Goal: Task Accomplishment & Management: Manage account settings

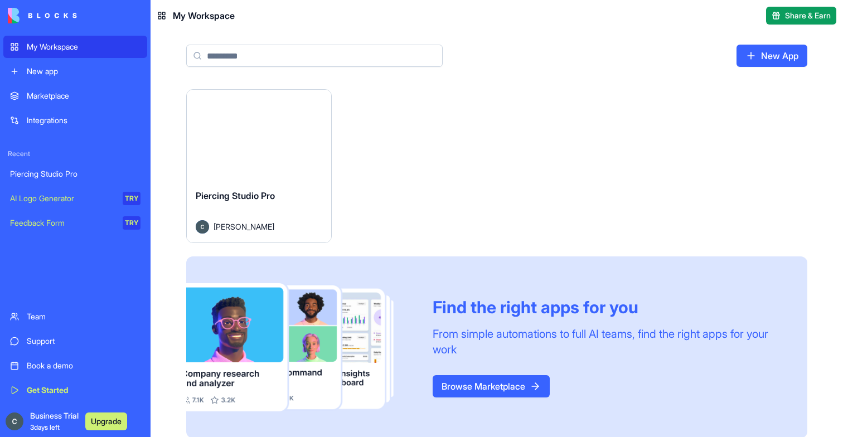
click at [295, 153] on div "Launch" at bounding box center [259, 135] width 144 height 90
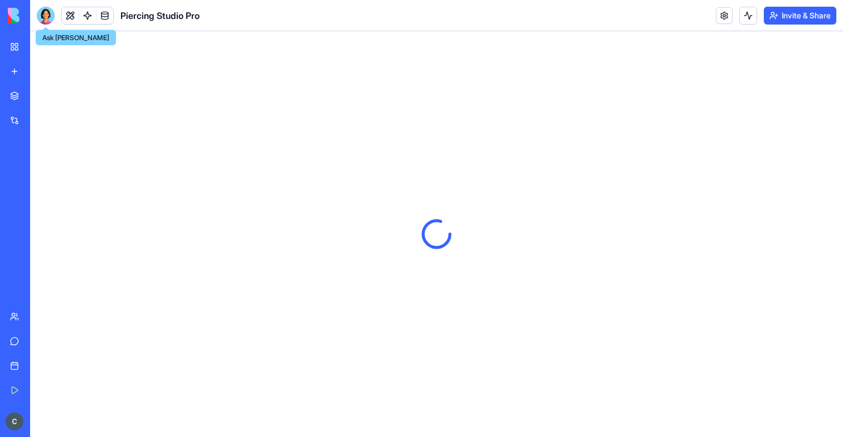
click at [48, 18] on div at bounding box center [46, 16] width 18 height 18
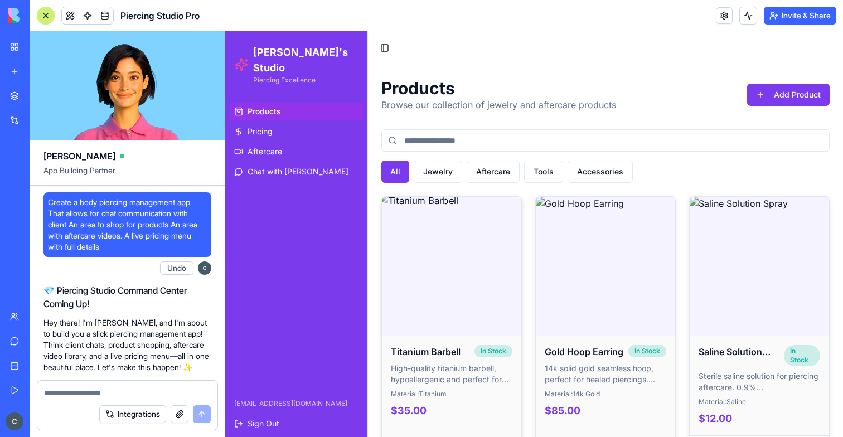
click at [452, 302] on img at bounding box center [451, 266] width 147 height 147
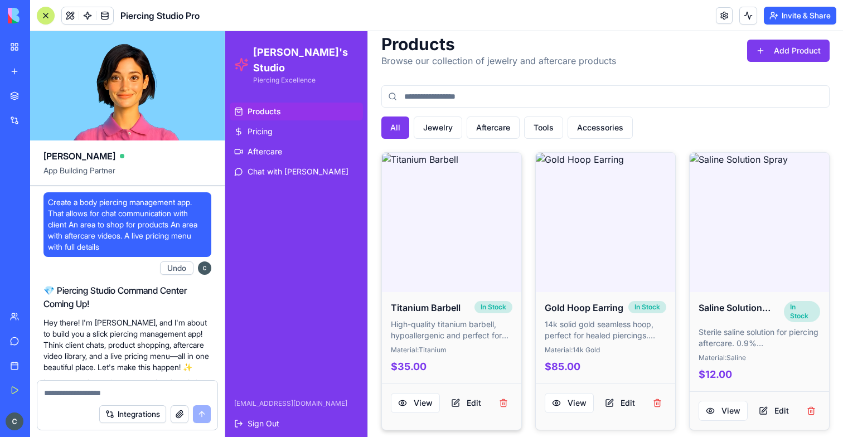
scroll to position [99, 0]
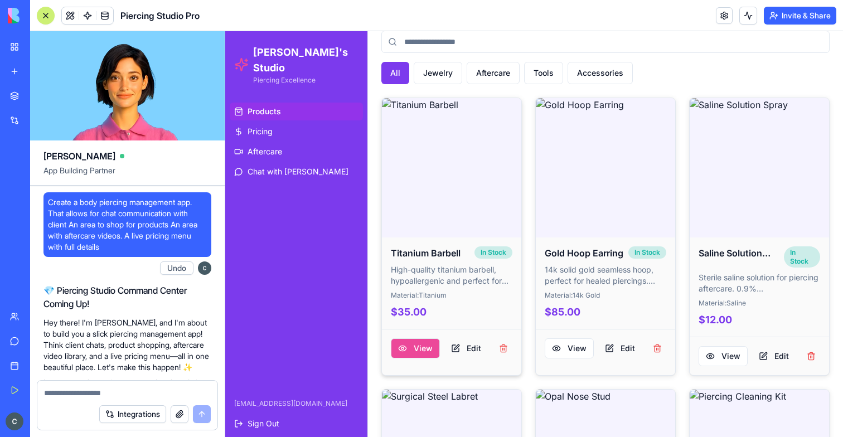
click at [420, 348] on button "View" at bounding box center [415, 348] width 49 height 20
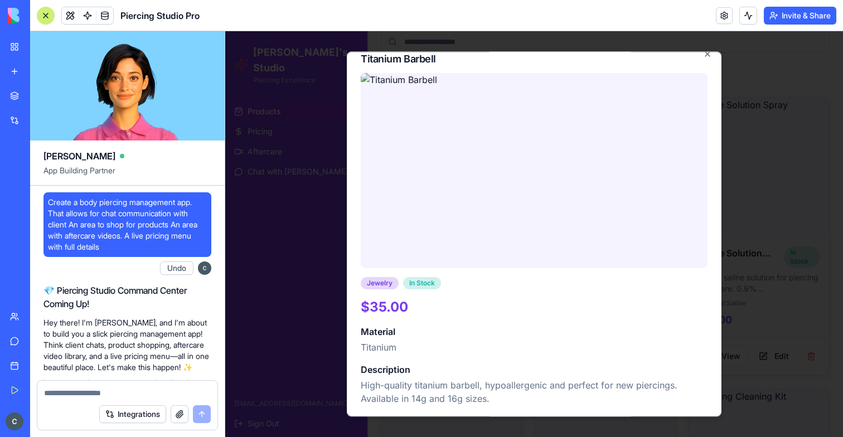
scroll to position [14, 0]
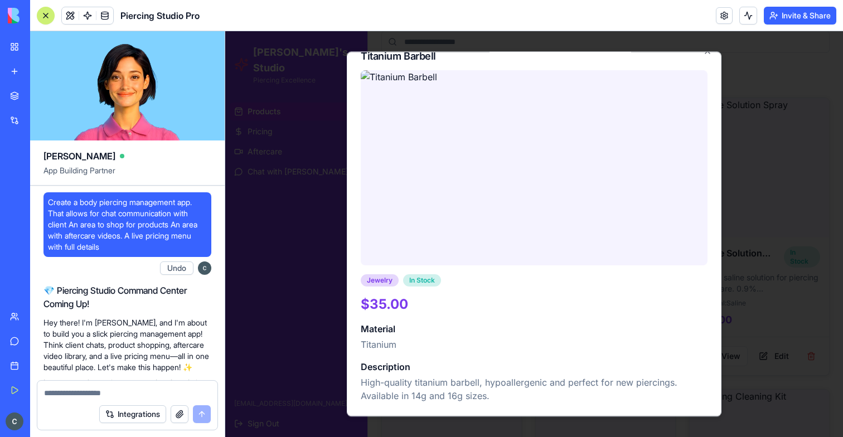
click at [290, 316] on div at bounding box center [534, 234] width 618 height 406
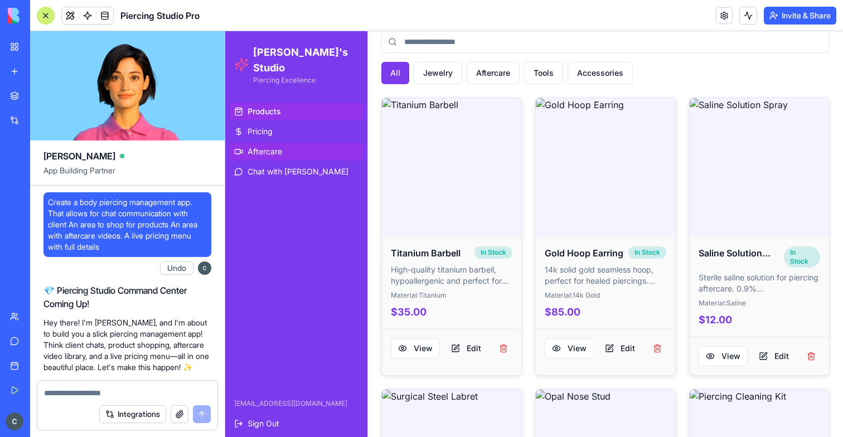
click at [277, 146] on span "Aftercare" at bounding box center [264, 151] width 35 height 11
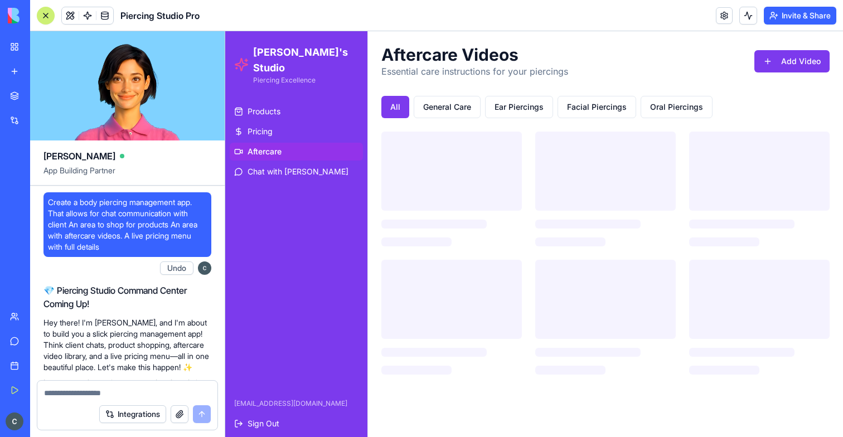
scroll to position [99, 0]
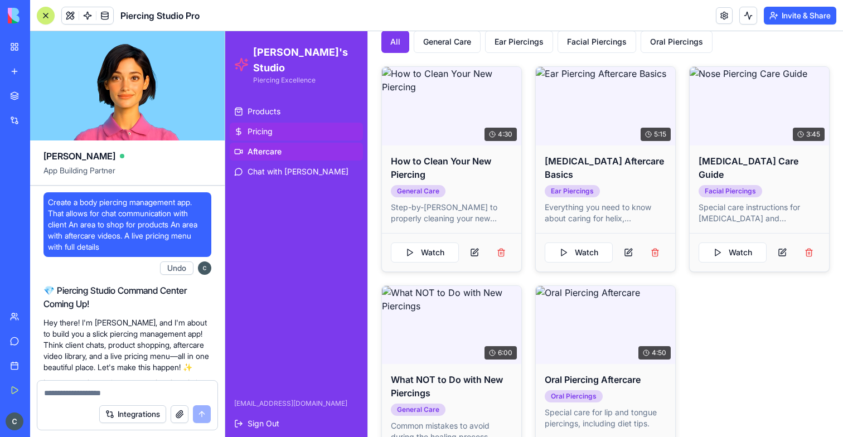
click at [263, 123] on link "Pricing" at bounding box center [296, 132] width 133 height 18
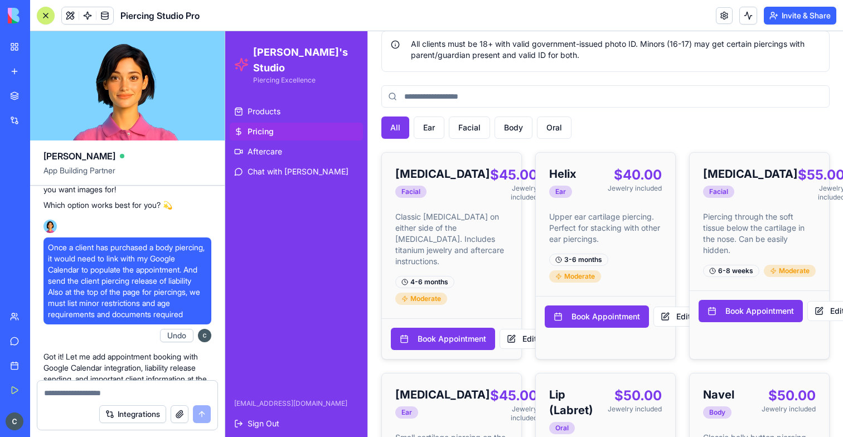
scroll to position [1004, 0]
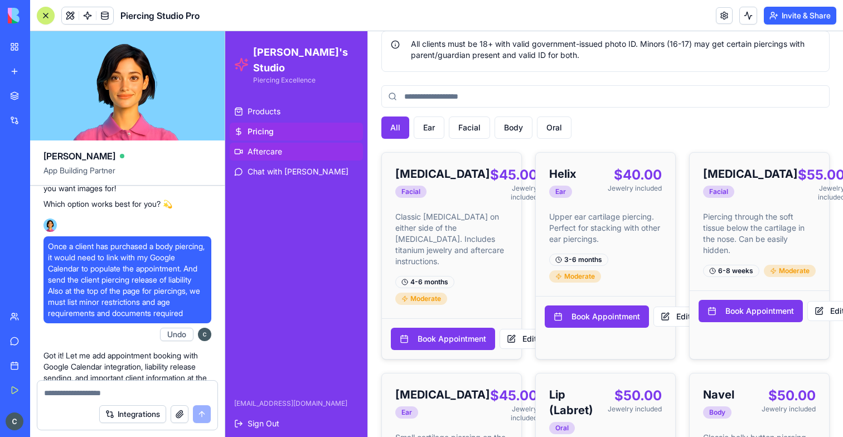
click at [268, 146] on span "Aftercare" at bounding box center [264, 151] width 35 height 11
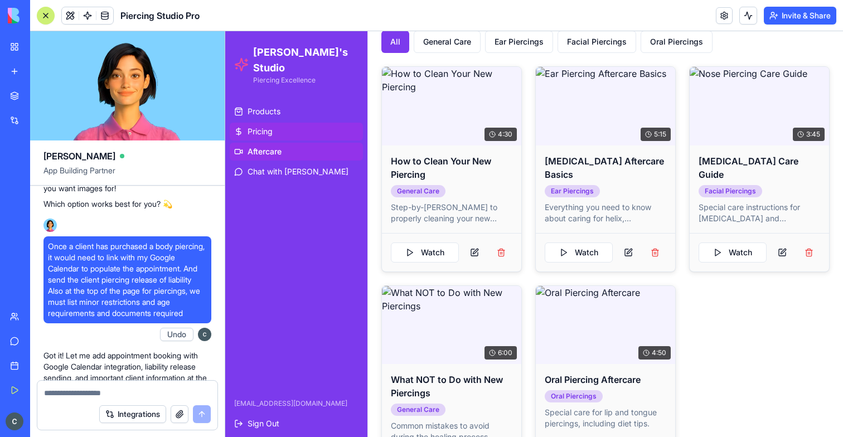
click at [269, 126] on span "Pricing" at bounding box center [259, 131] width 25 height 11
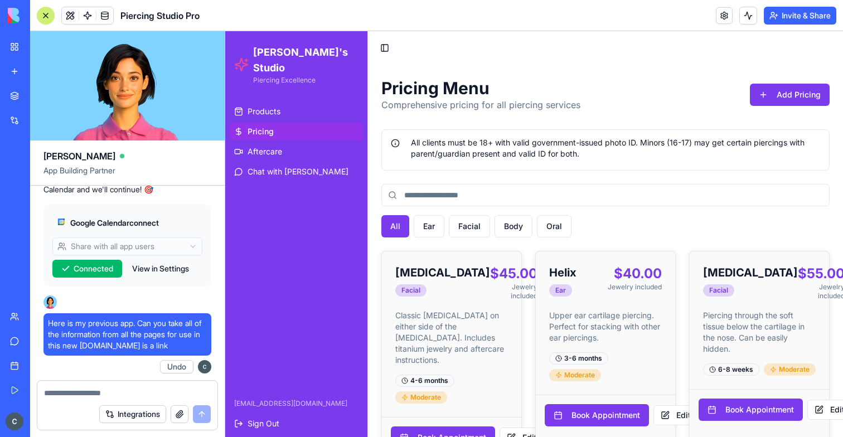
scroll to position [1422, 0]
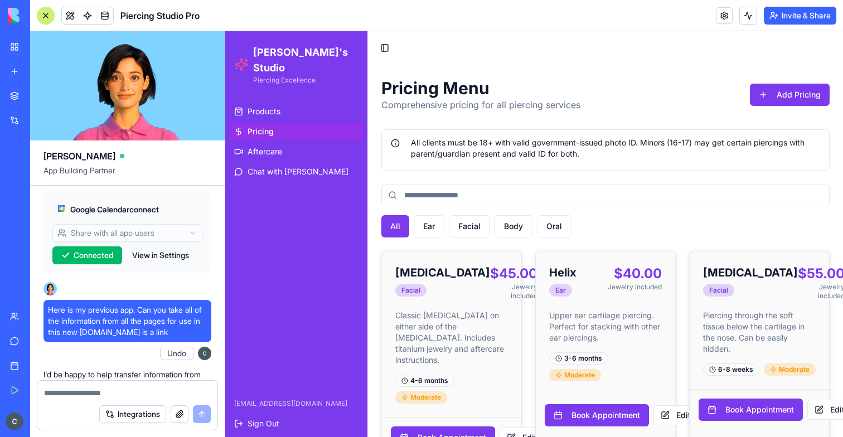
click at [88, 20] on link at bounding box center [87, 15] width 17 height 17
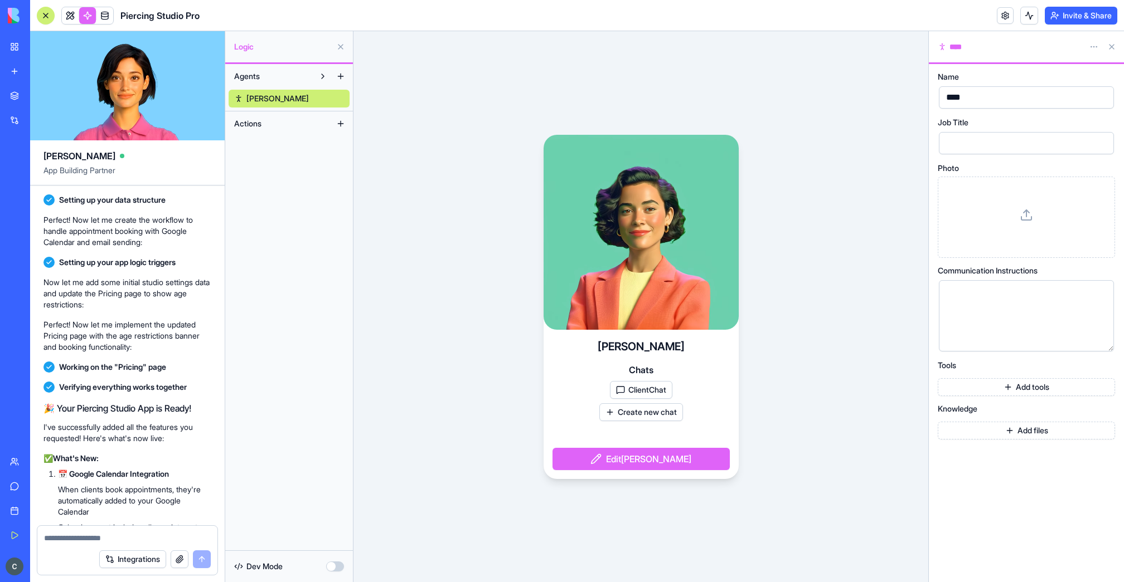
scroll to position [2230, 0]
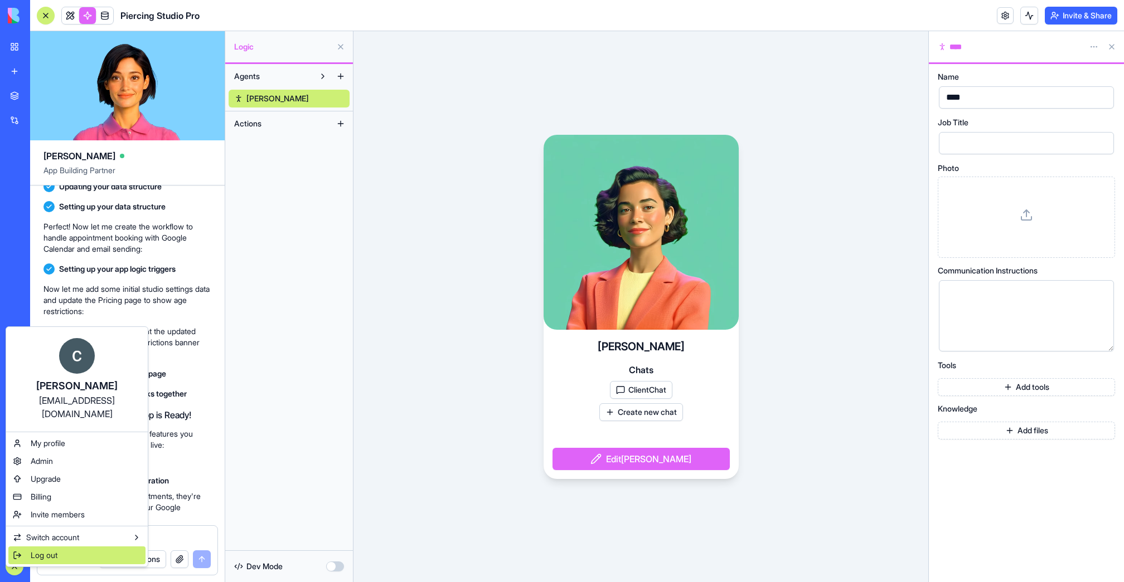
click at [45, 436] on span "Log out" at bounding box center [44, 555] width 27 height 11
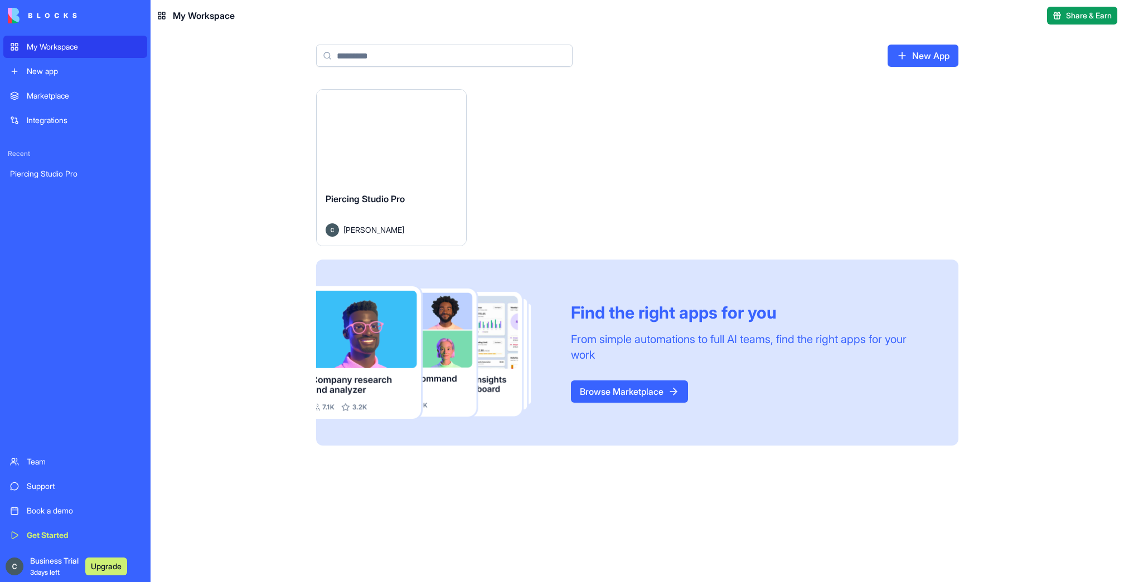
click at [378, 208] on div "Piercing Studio Pro" at bounding box center [392, 207] width 132 height 31
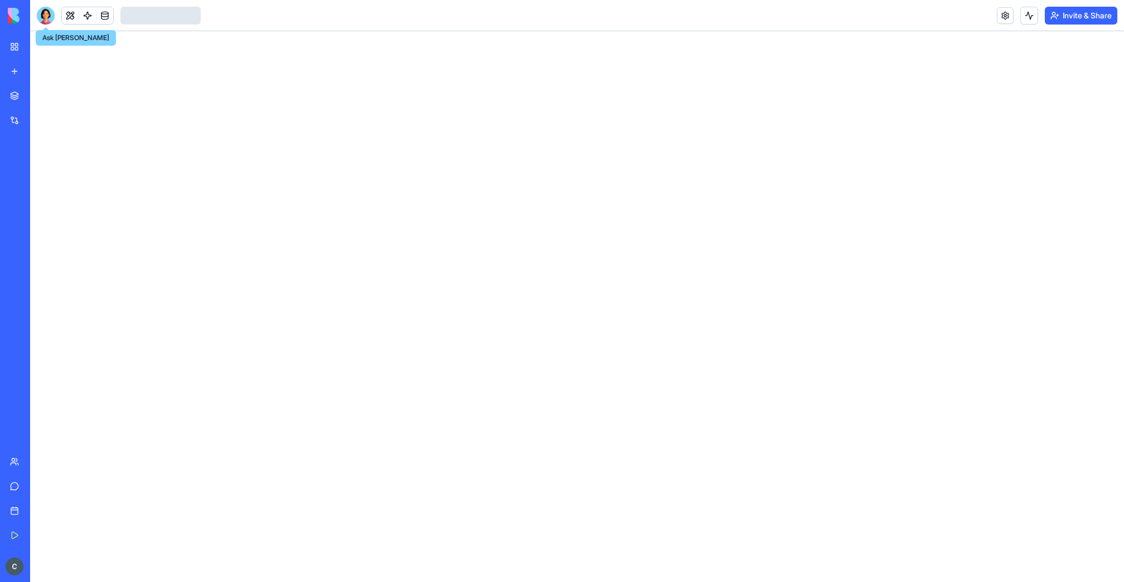
click at [46, 15] on div at bounding box center [46, 16] width 18 height 18
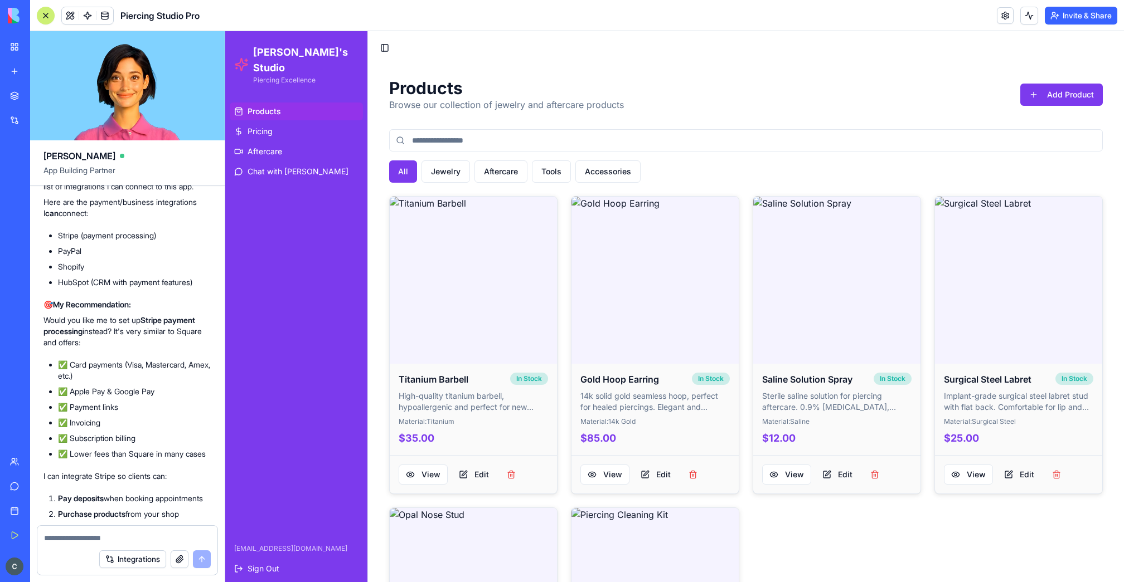
scroll to position [3960, 0]
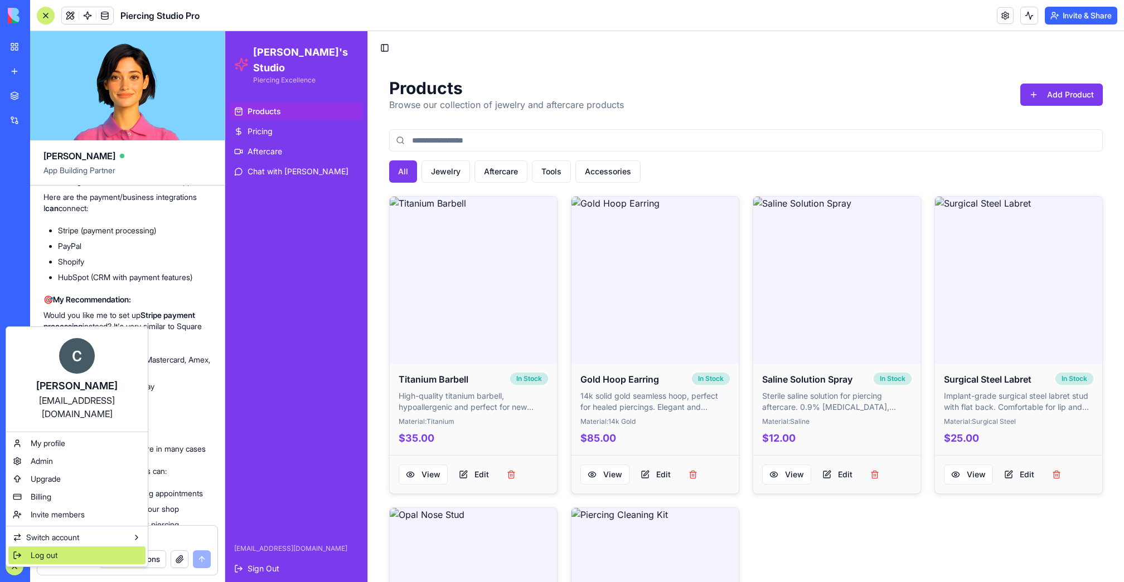
click at [31, 548] on div "Log out" at bounding box center [76, 556] width 137 height 18
